Goal: Submit feedback/report problem

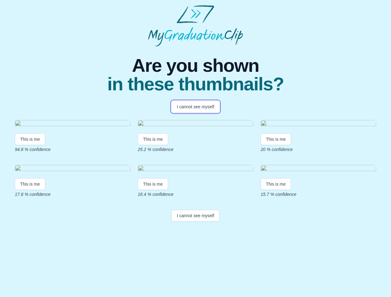
click at [195, 107] on button "I cannot see myself" at bounding box center [195, 107] width 48 height 12
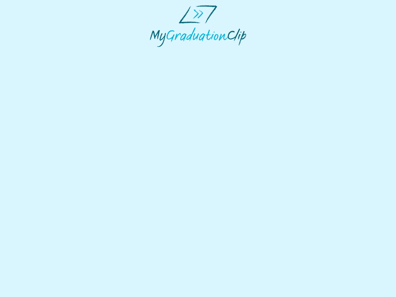
click at [30, 52] on html at bounding box center [198, 26] width 396 height 52
click at [154, 52] on html at bounding box center [198, 26] width 396 height 52
click at [277, 52] on html at bounding box center [198, 26] width 396 height 52
click at [30, 52] on html at bounding box center [198, 26] width 396 height 52
click at [154, 52] on html at bounding box center [198, 26] width 396 height 52
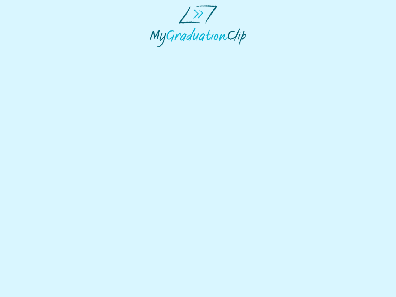
click at [277, 52] on html at bounding box center [198, 26] width 396 height 52
